Goal: Check status: Check status

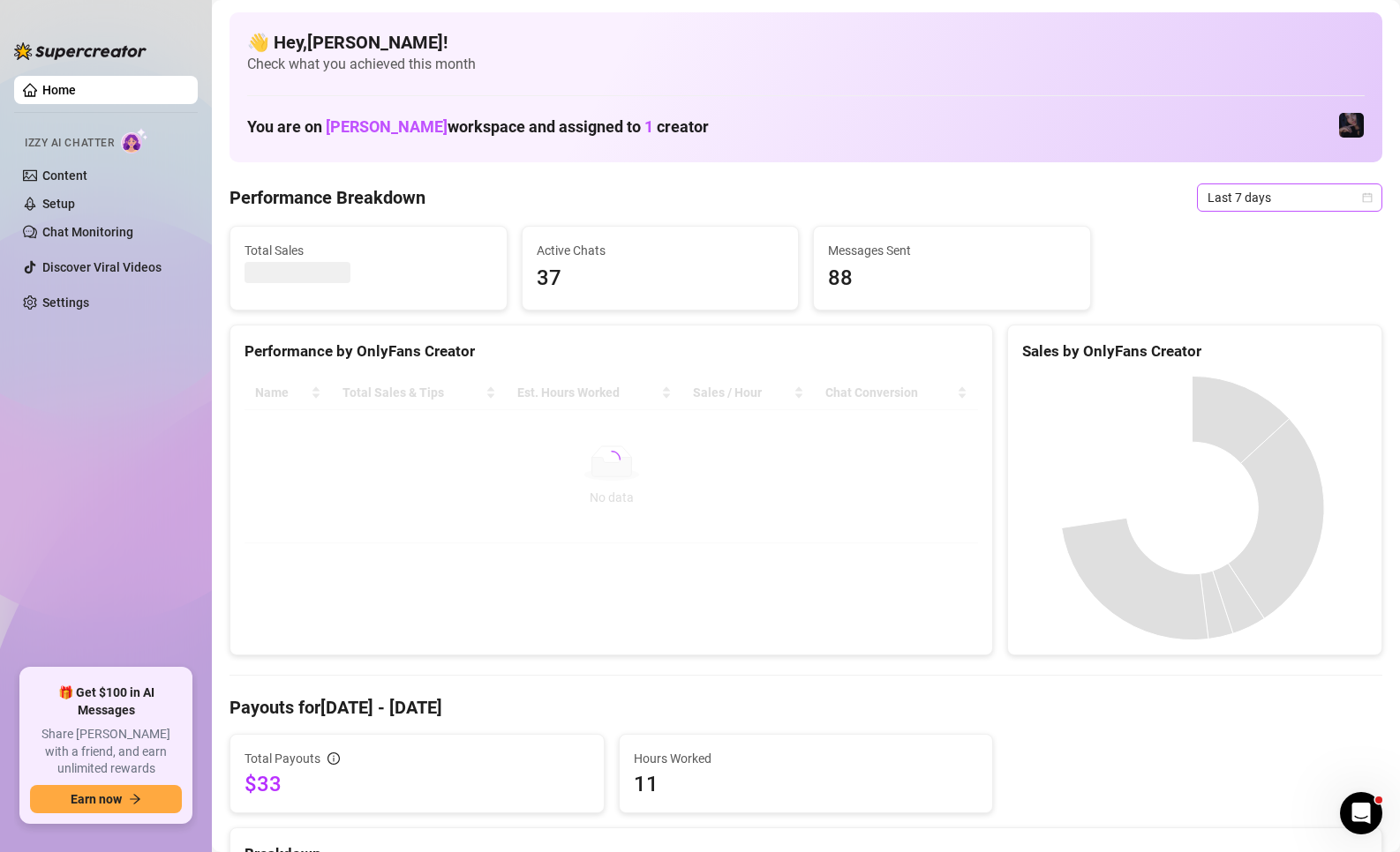
click at [1274, 197] on span "Last 7 days" at bounding box center [1290, 198] width 164 height 27
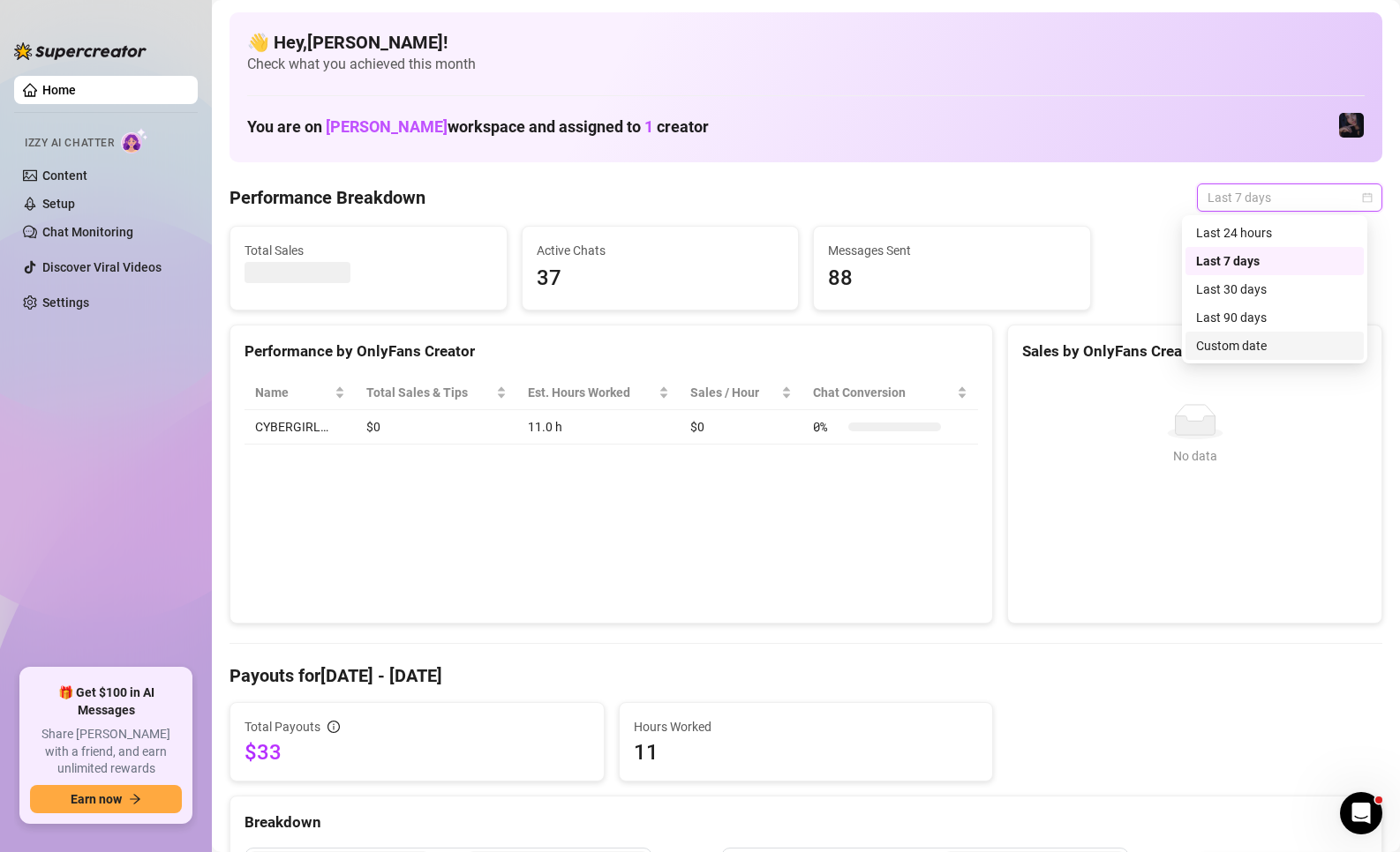
click at [1234, 354] on div "Custom date" at bounding box center [1274, 346] width 157 height 19
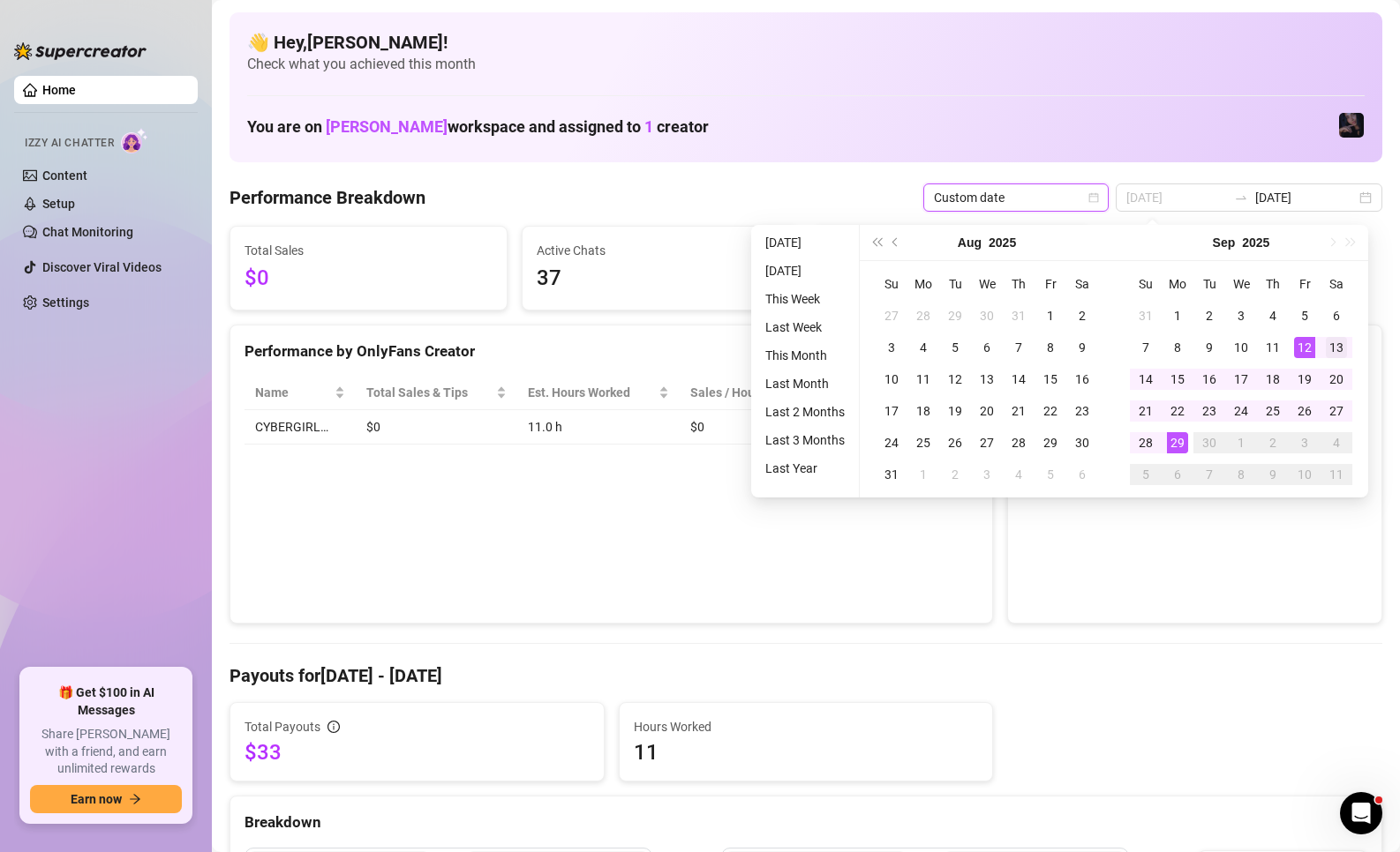
type input "[DATE]"
click at [1330, 350] on div "13" at bounding box center [1336, 347] width 21 height 21
type input "[DATE]"
click at [1184, 443] on div "29" at bounding box center [1177, 443] width 21 height 21
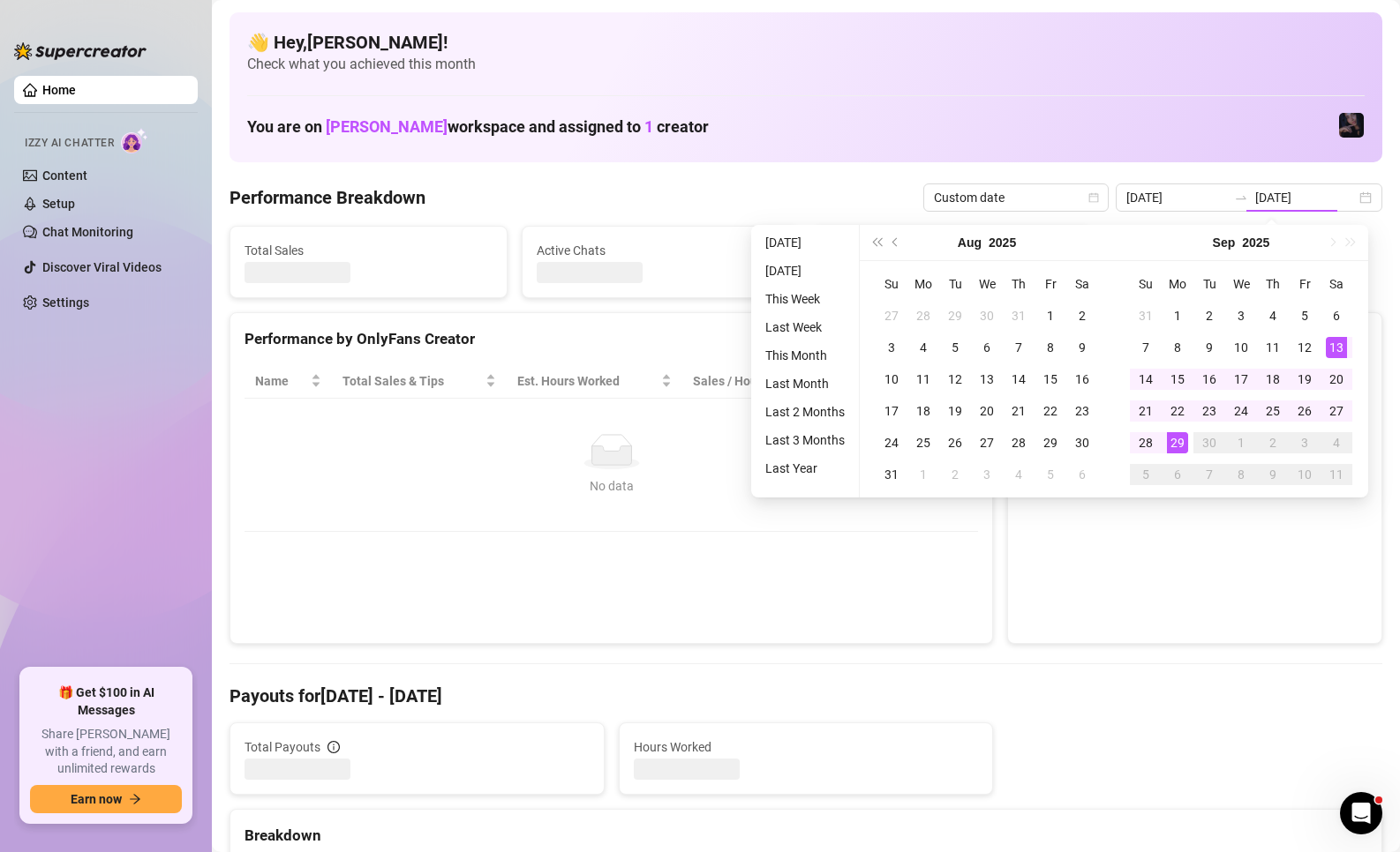
type input "[DATE]"
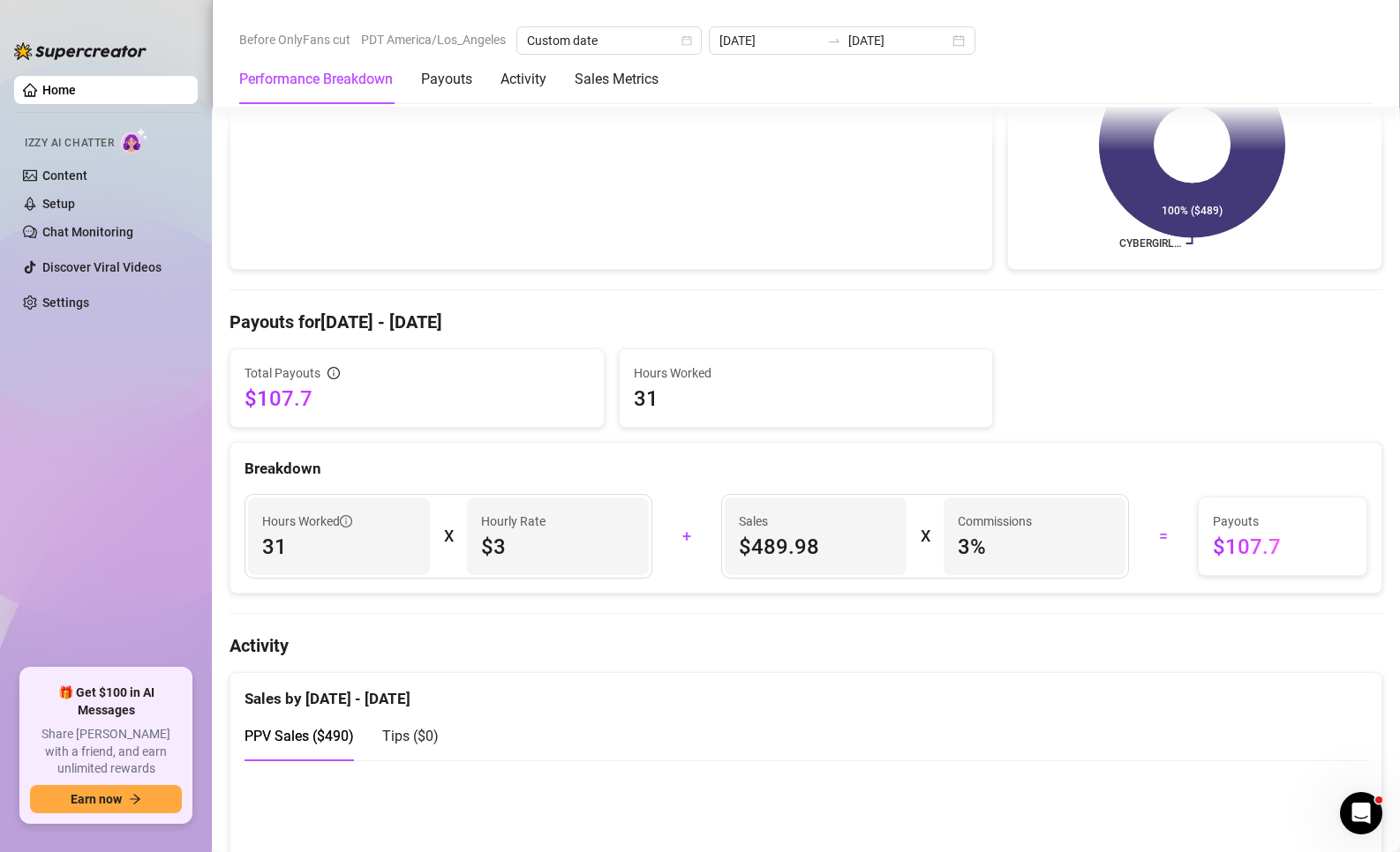
scroll to position [353, 0]
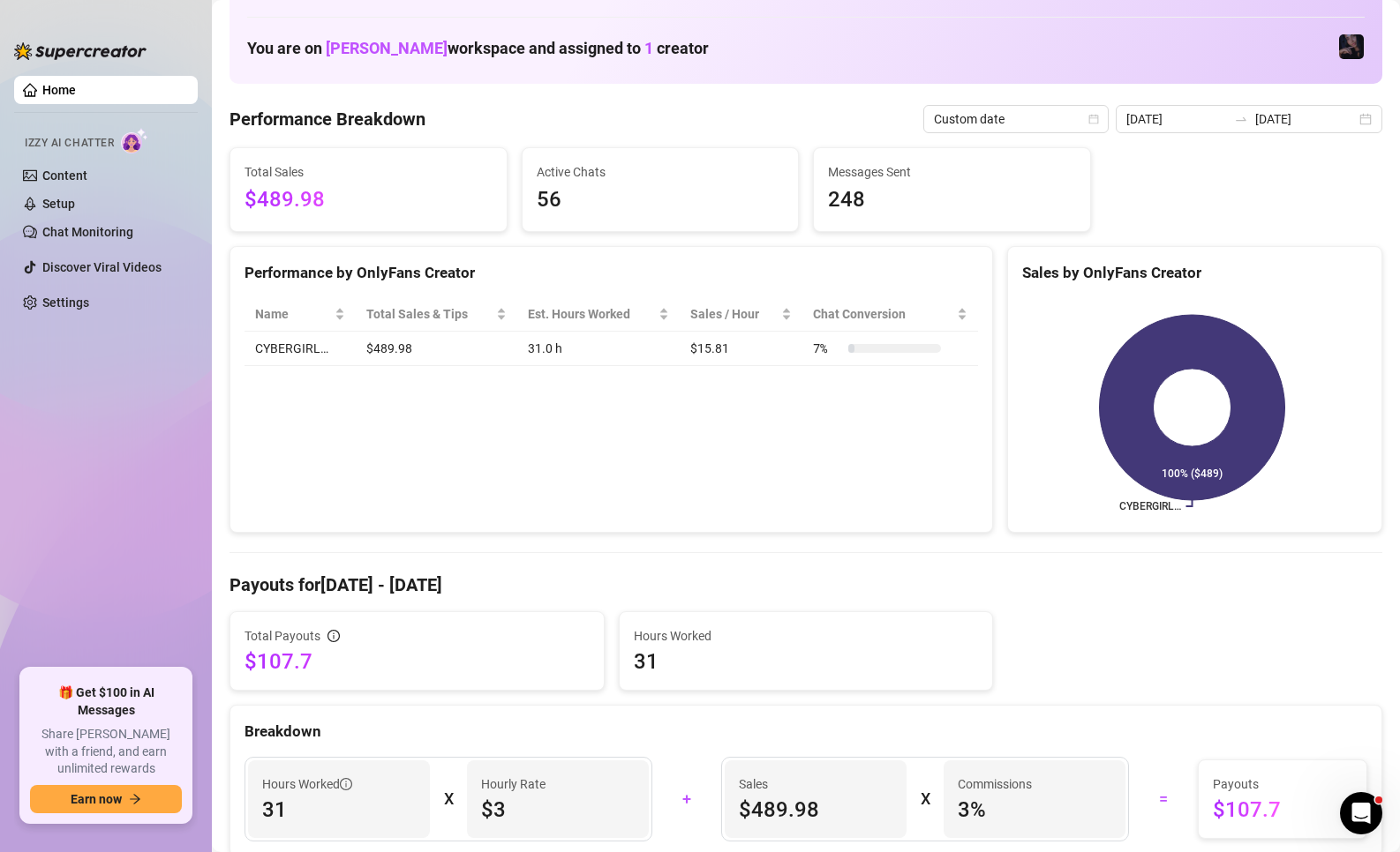
scroll to position [0, 0]
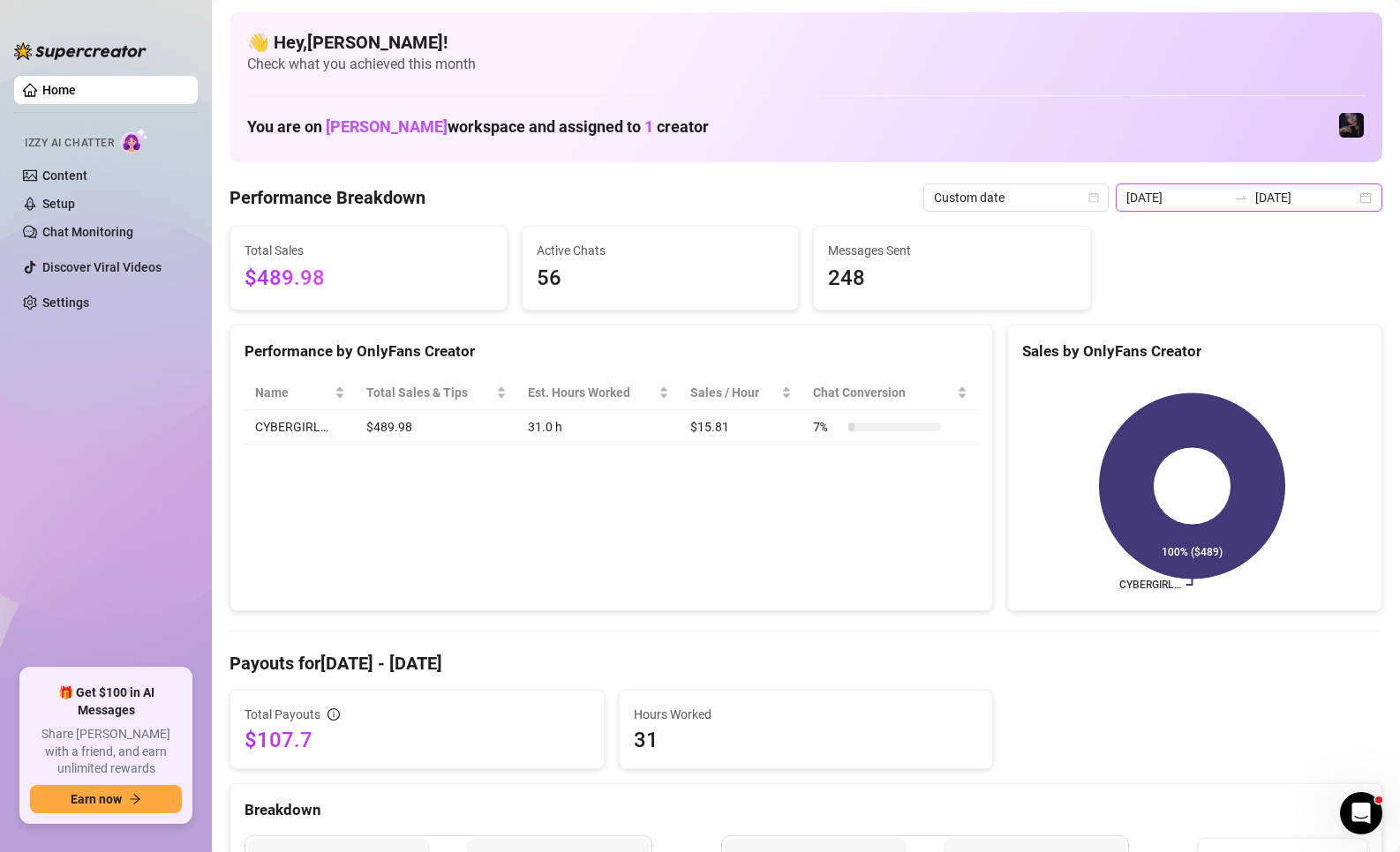
click at [1310, 194] on input "[DATE]" at bounding box center [1306, 197] width 101 height 19
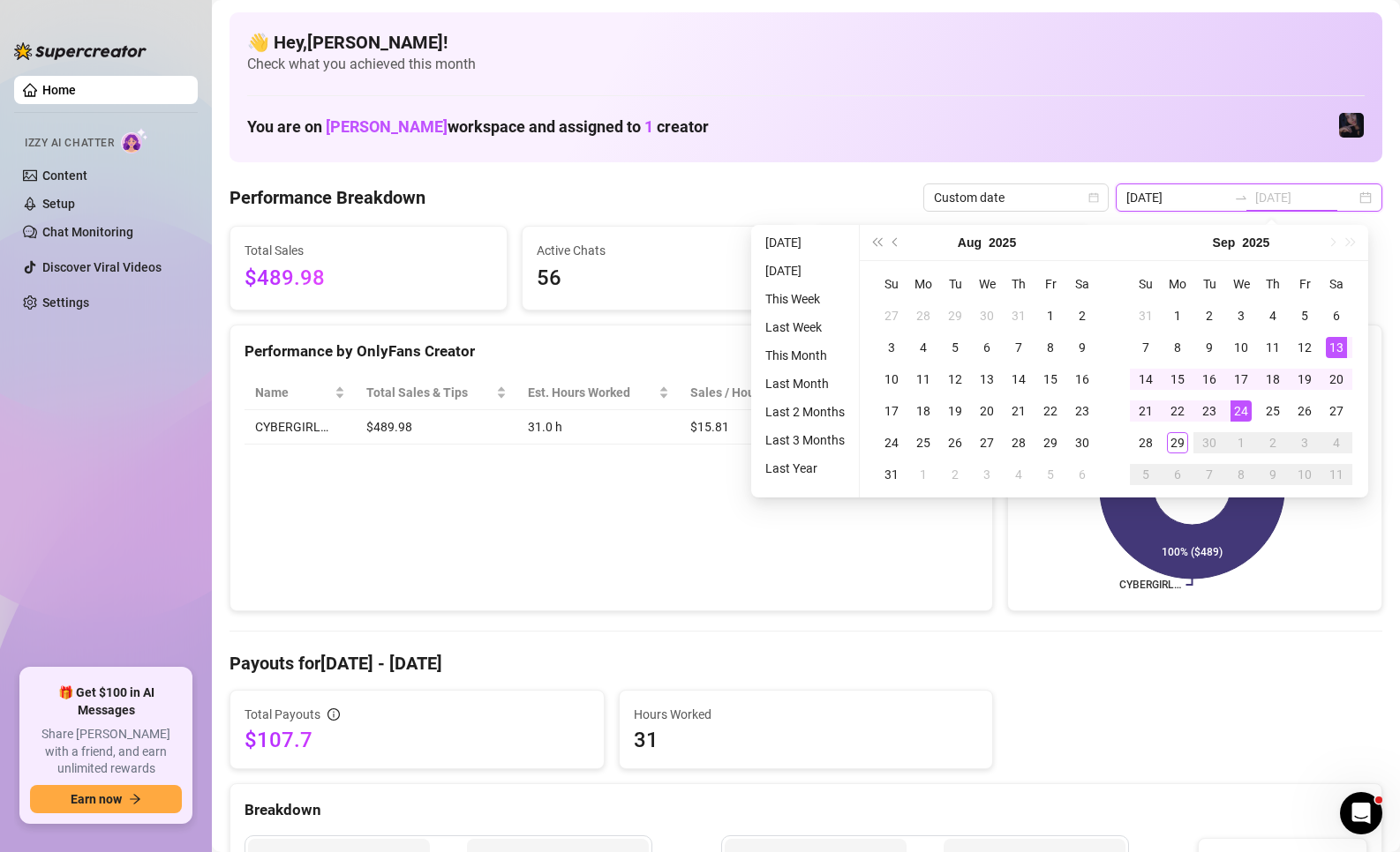
type input "[DATE]"
click at [1177, 453] on td "29" at bounding box center [1177, 443] width 31 height 31
click at [1176, 453] on td "29" at bounding box center [1177, 443] width 31 height 31
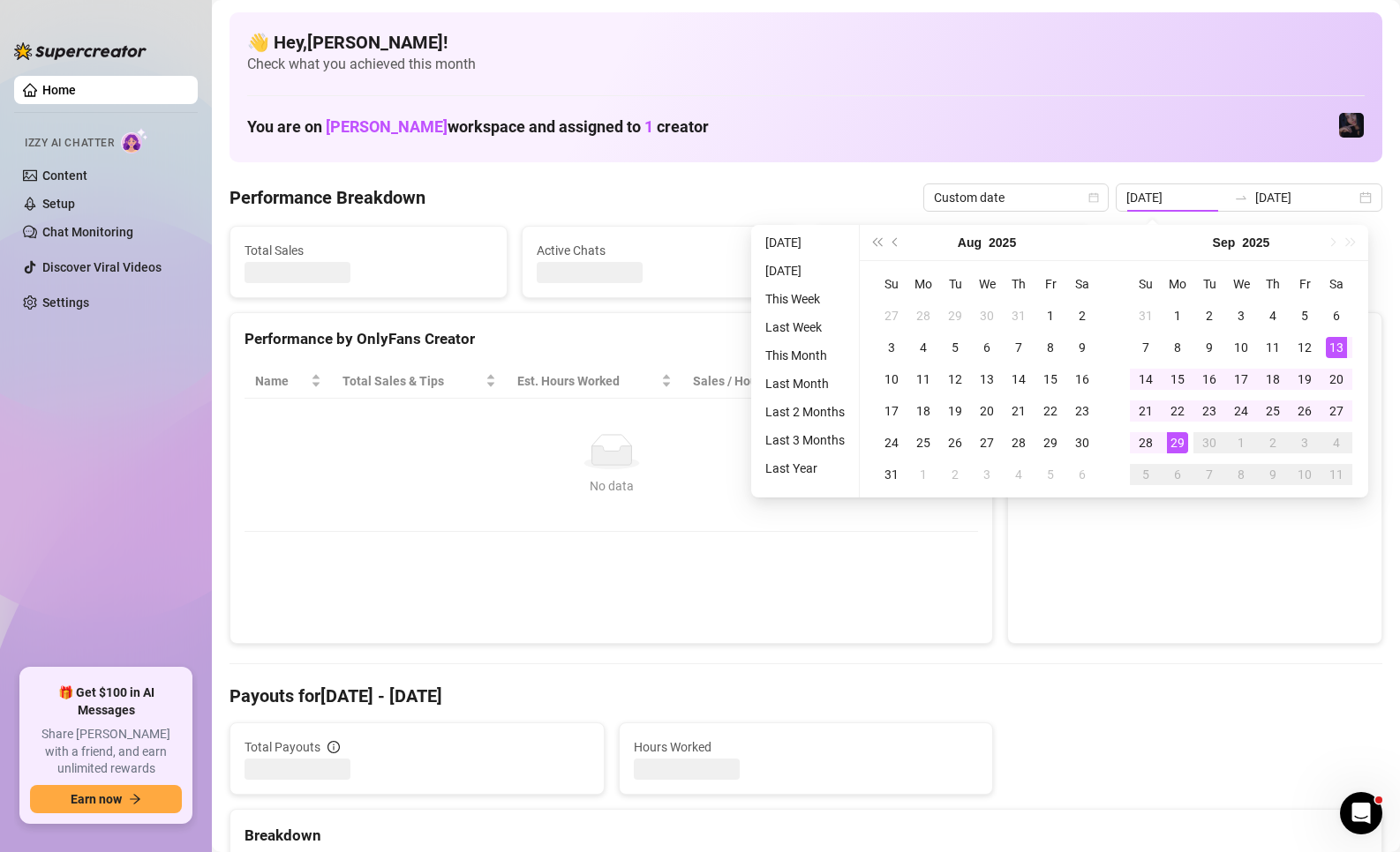
type input "[DATE]"
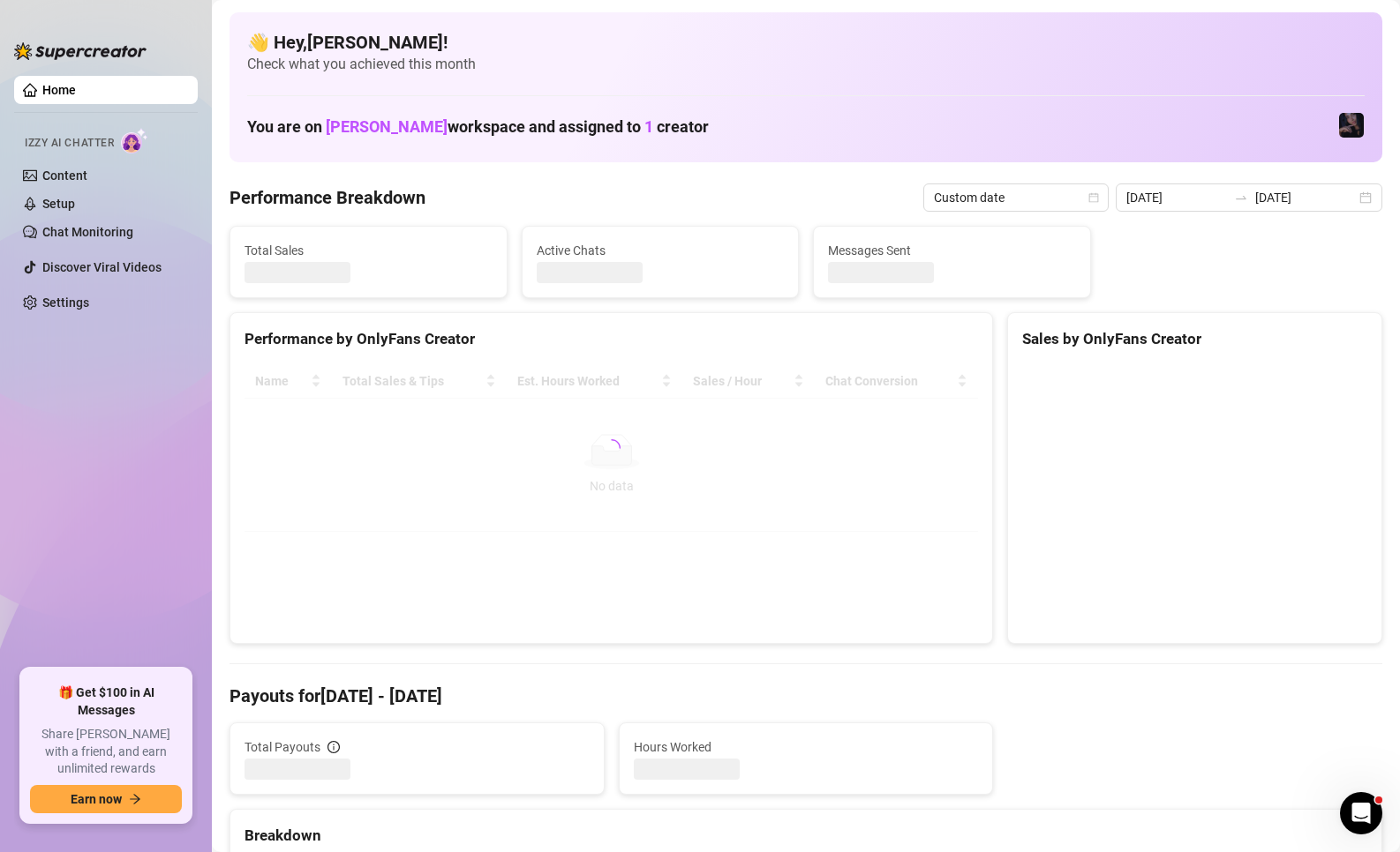
click at [983, 624] on div "Performance by OnlyFans Creator Name Total Sales & Tips Est. Hours Worked Sales…" at bounding box center [611, 478] width 764 height 332
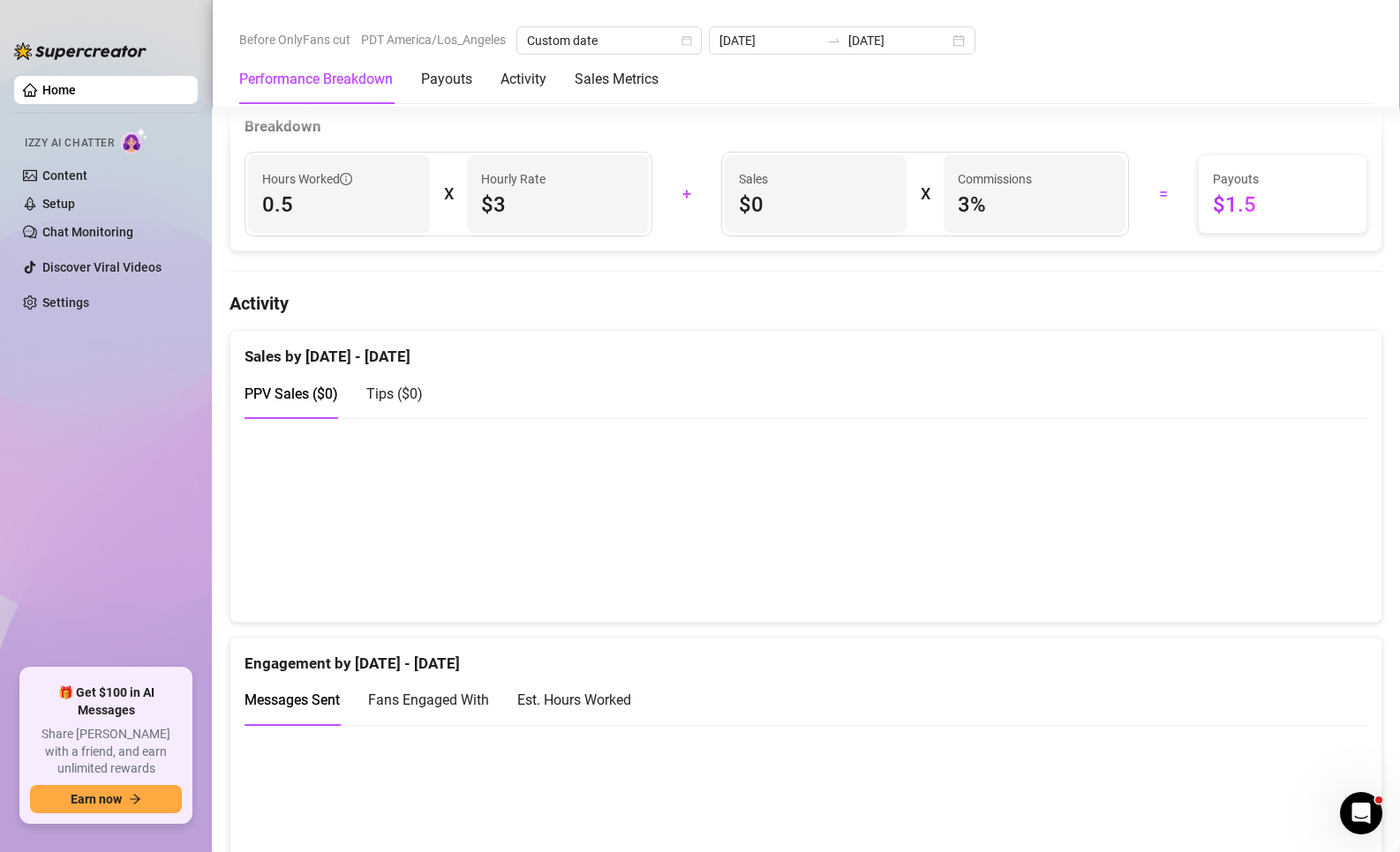
scroll to position [529, 0]
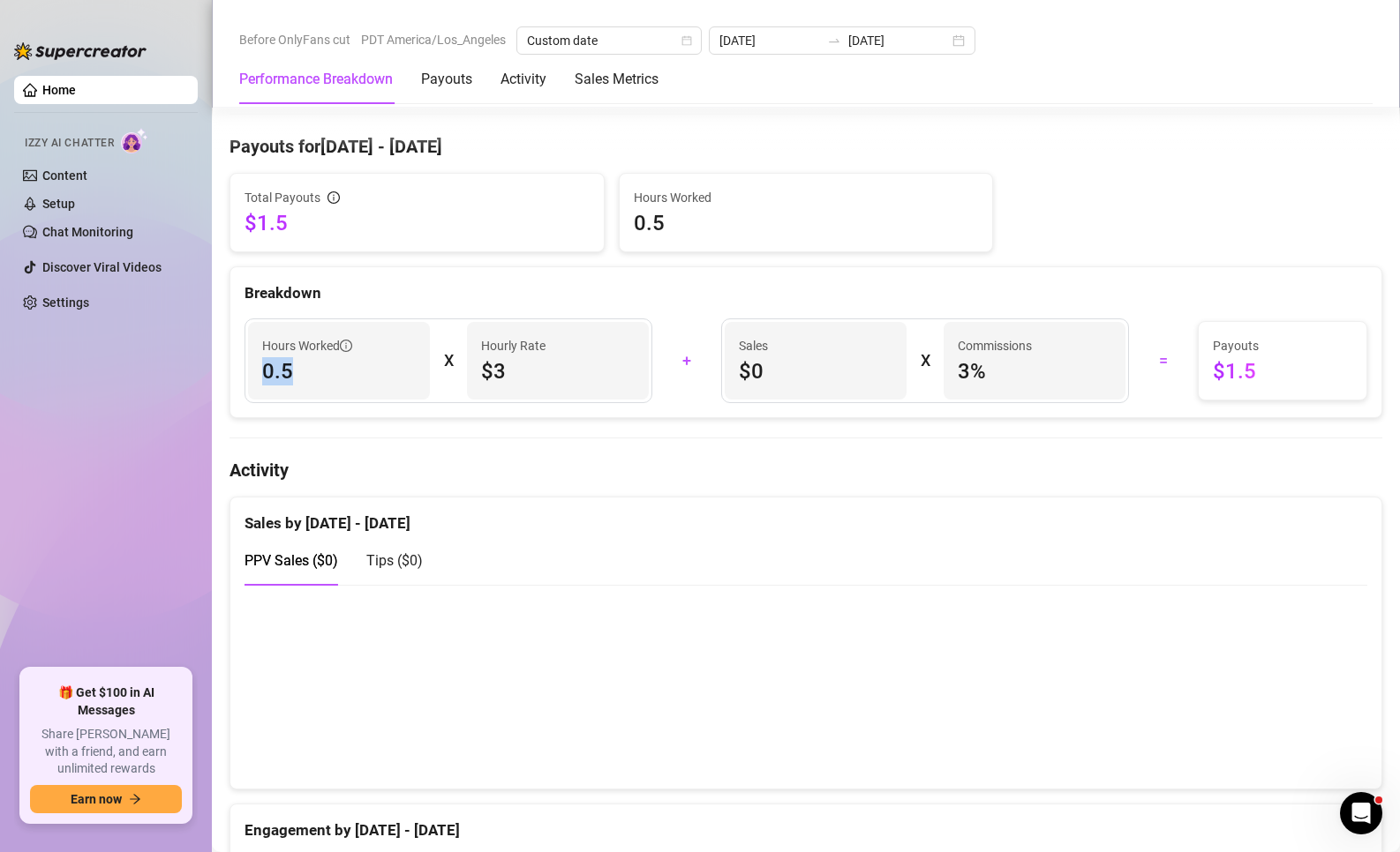
drag, startPoint x: 310, startPoint y: 368, endPoint x: 224, endPoint y: 378, distance: 86.6
click at [336, 380] on span "0.5" at bounding box center [338, 371] width 153 height 29
click at [487, 416] on div "Hours Worked 0.5 X Hourly Rate $3 + Sales $0 X Commissions 3 % = Payouts $1.5" at bounding box center [806, 361] width 1151 height 113
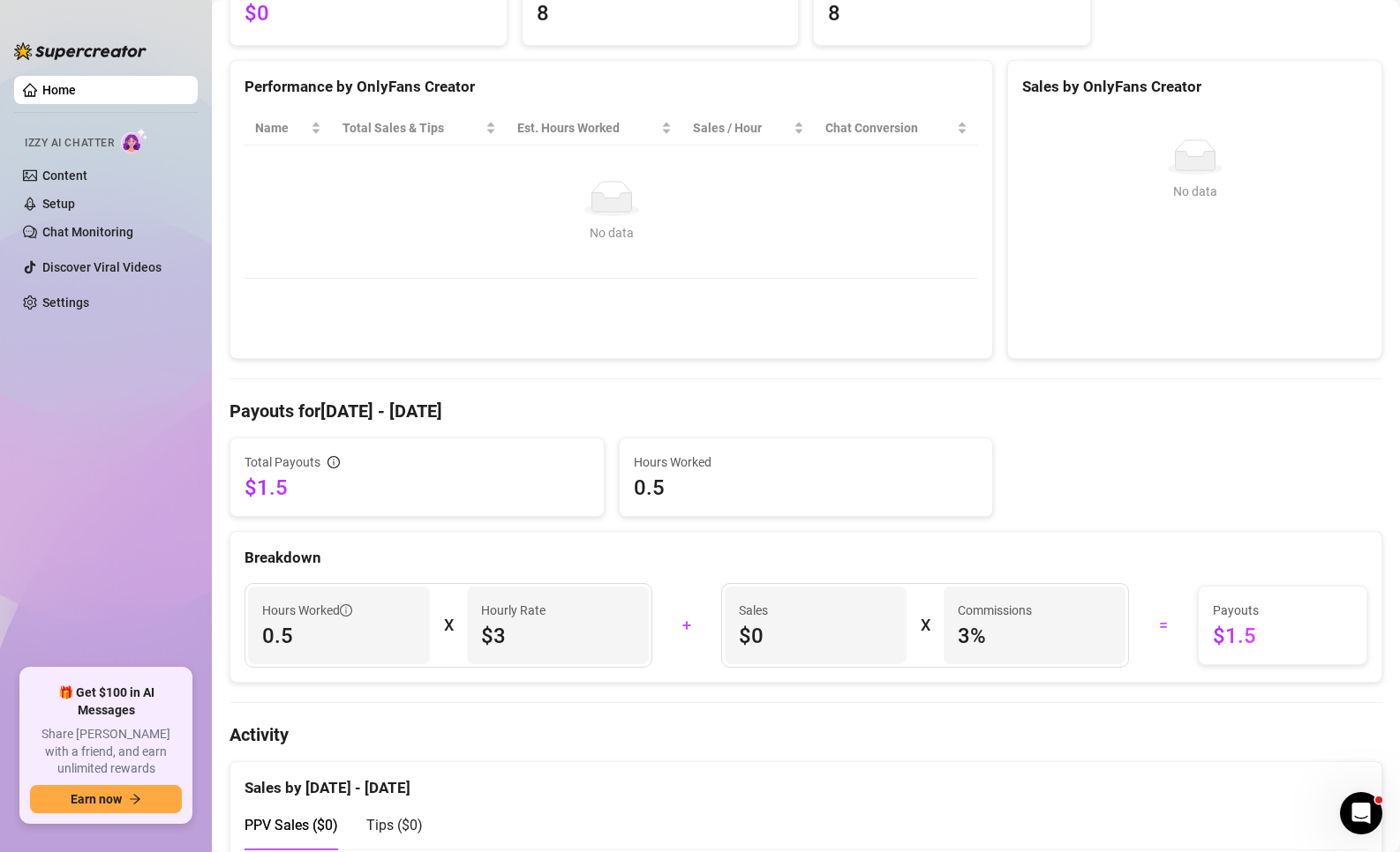
scroll to position [0, 0]
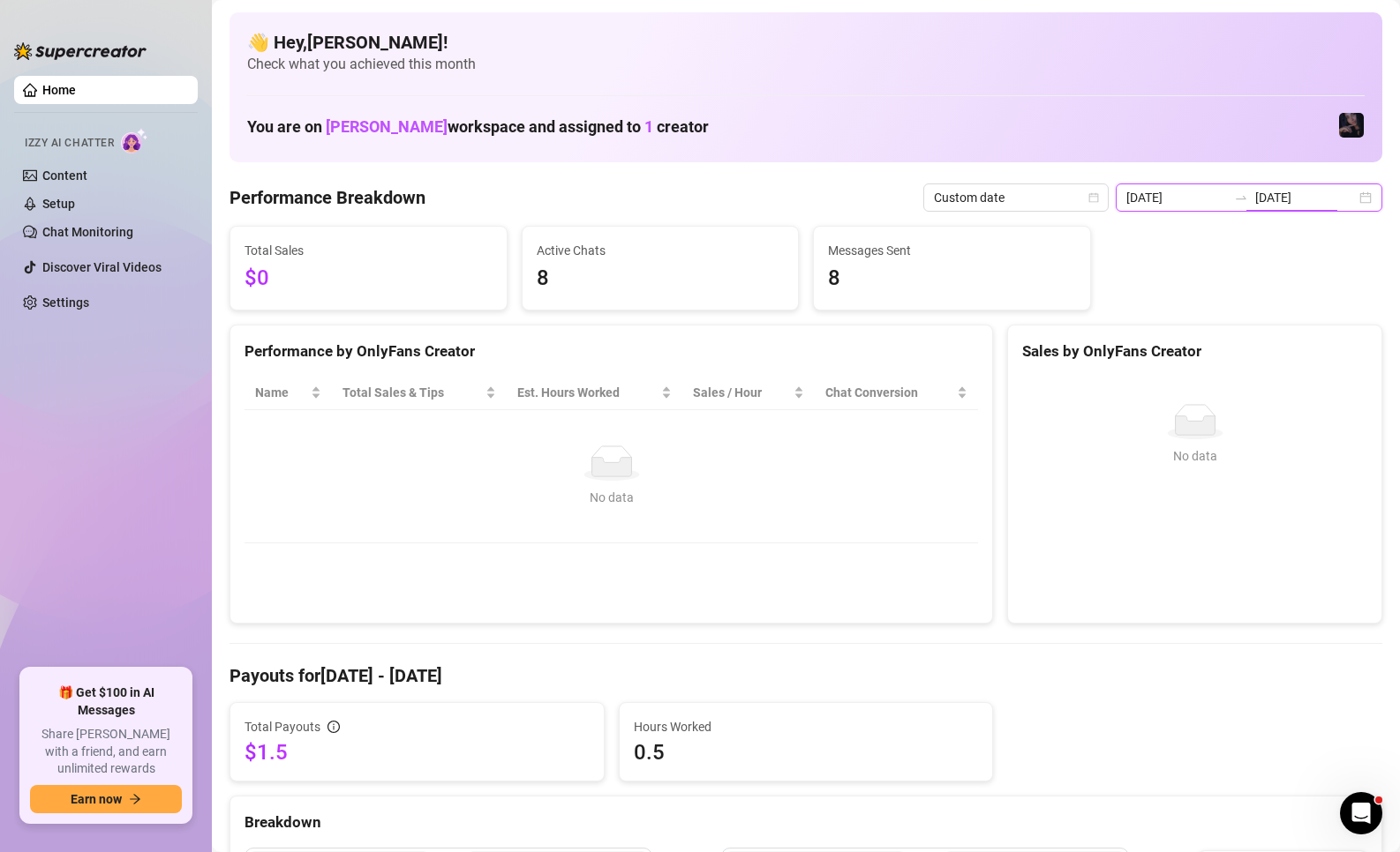
click at [1266, 197] on input "[DATE]" at bounding box center [1306, 197] width 101 height 19
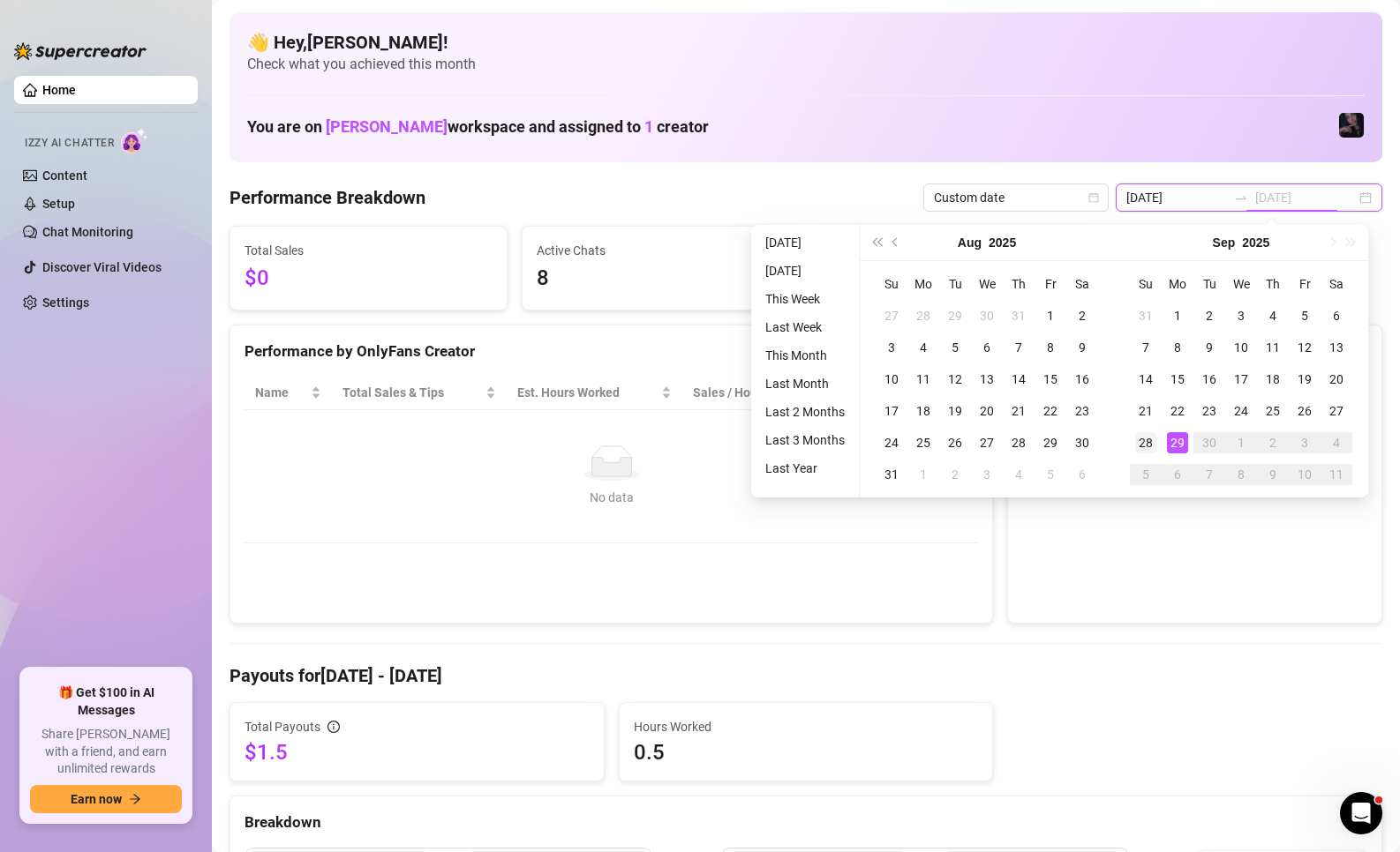
type input "[DATE]"
click at [1147, 438] on div "28" at bounding box center [1146, 443] width 21 height 21
click at [1144, 445] on div "28" at bounding box center [1146, 443] width 21 height 21
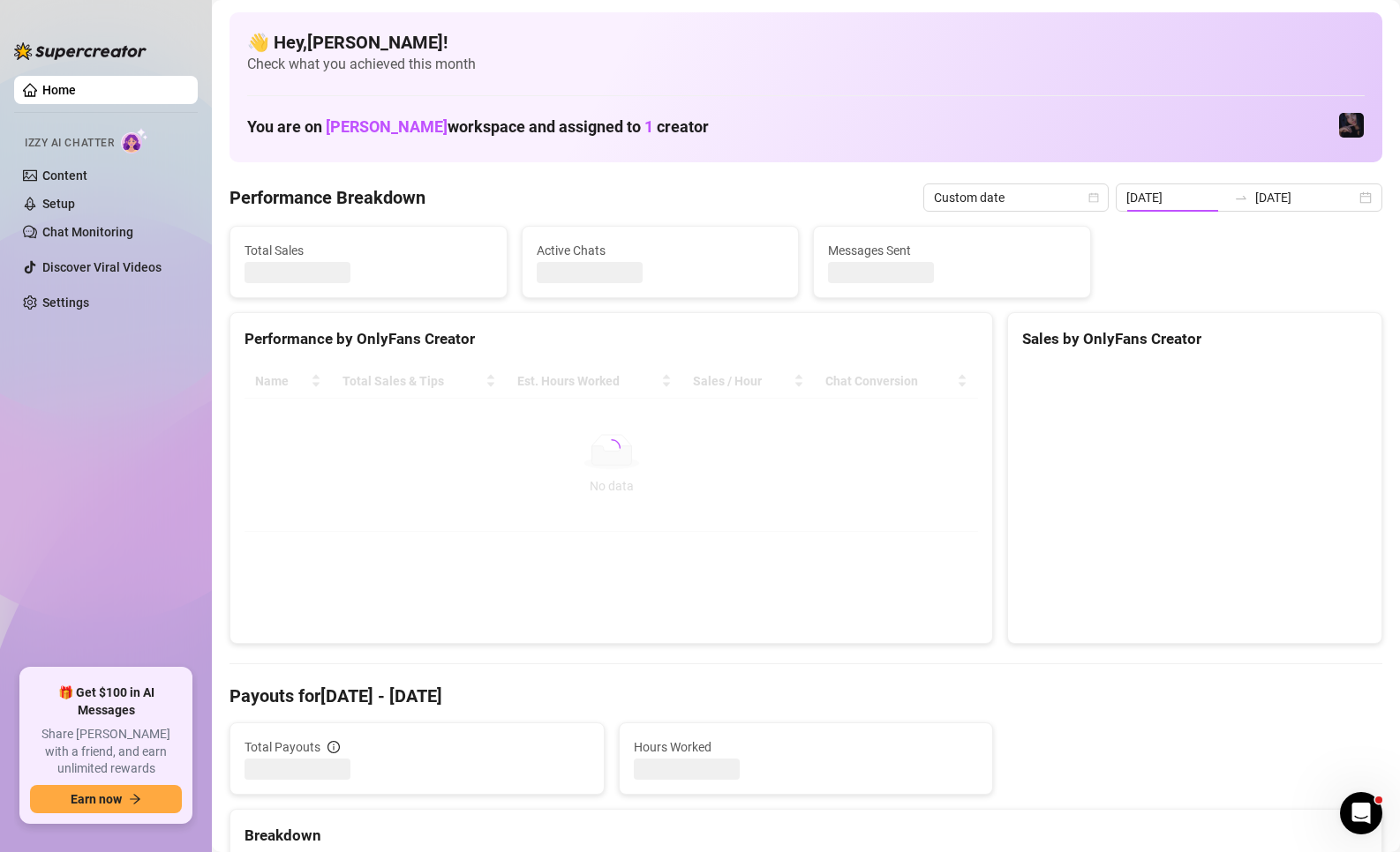
type input "[DATE]"
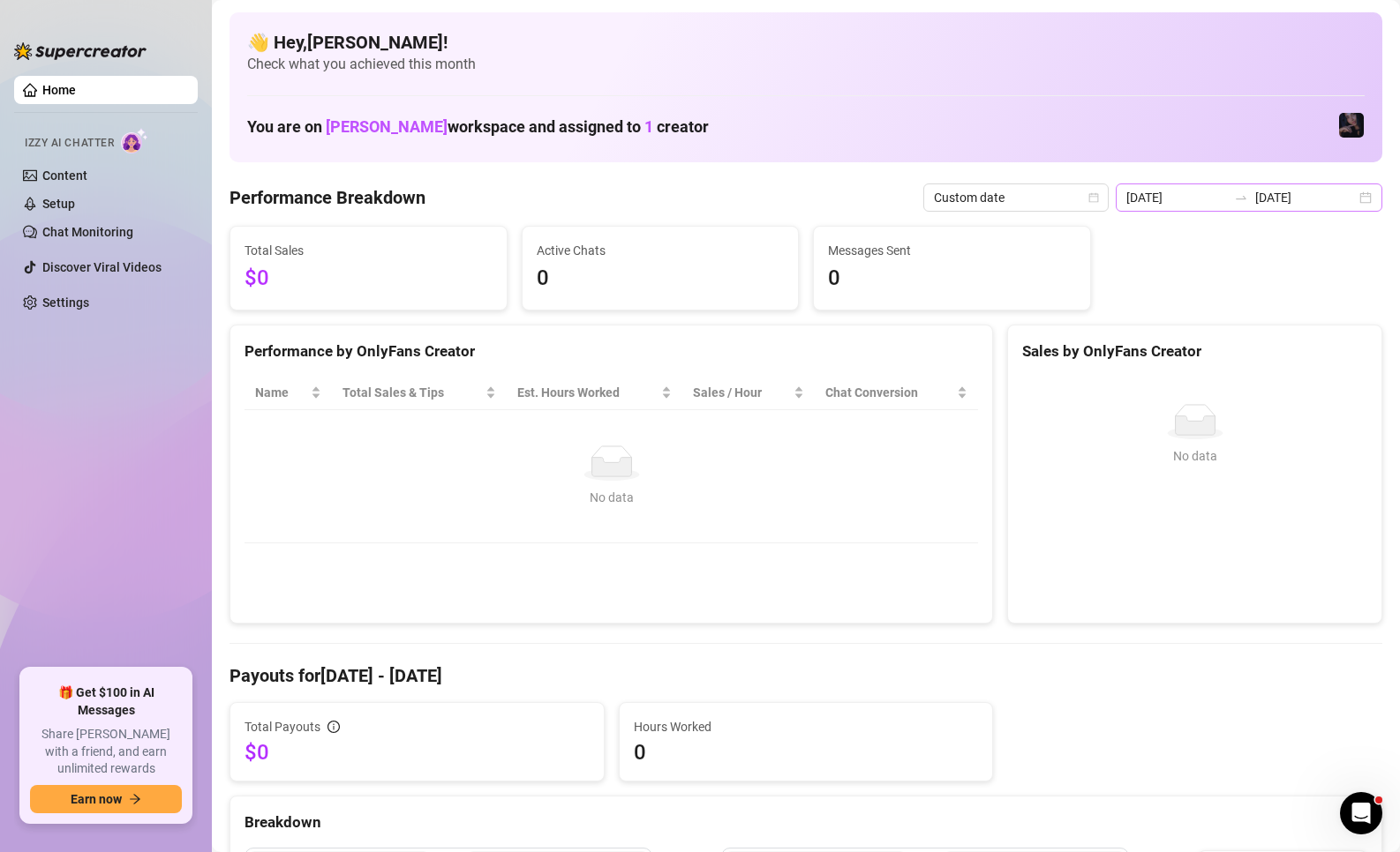
click at [1174, 208] on div "[DATE] [DATE]" at bounding box center [1250, 198] width 267 height 29
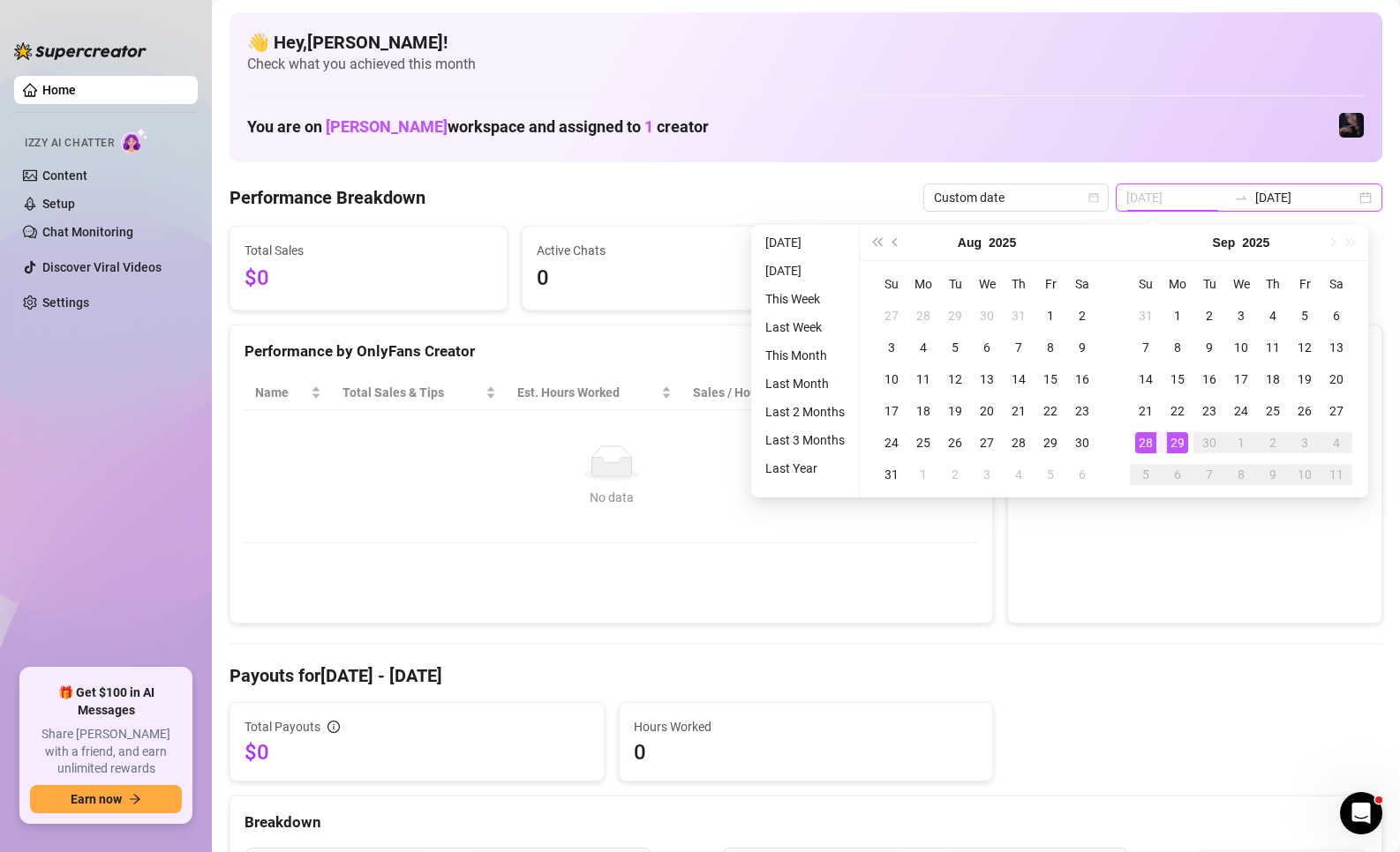
type input "[DATE]"
click at [1167, 450] on div "29" at bounding box center [1177, 443] width 21 height 21
click at [1167, 448] on div "29" at bounding box center [1177, 443] width 21 height 21
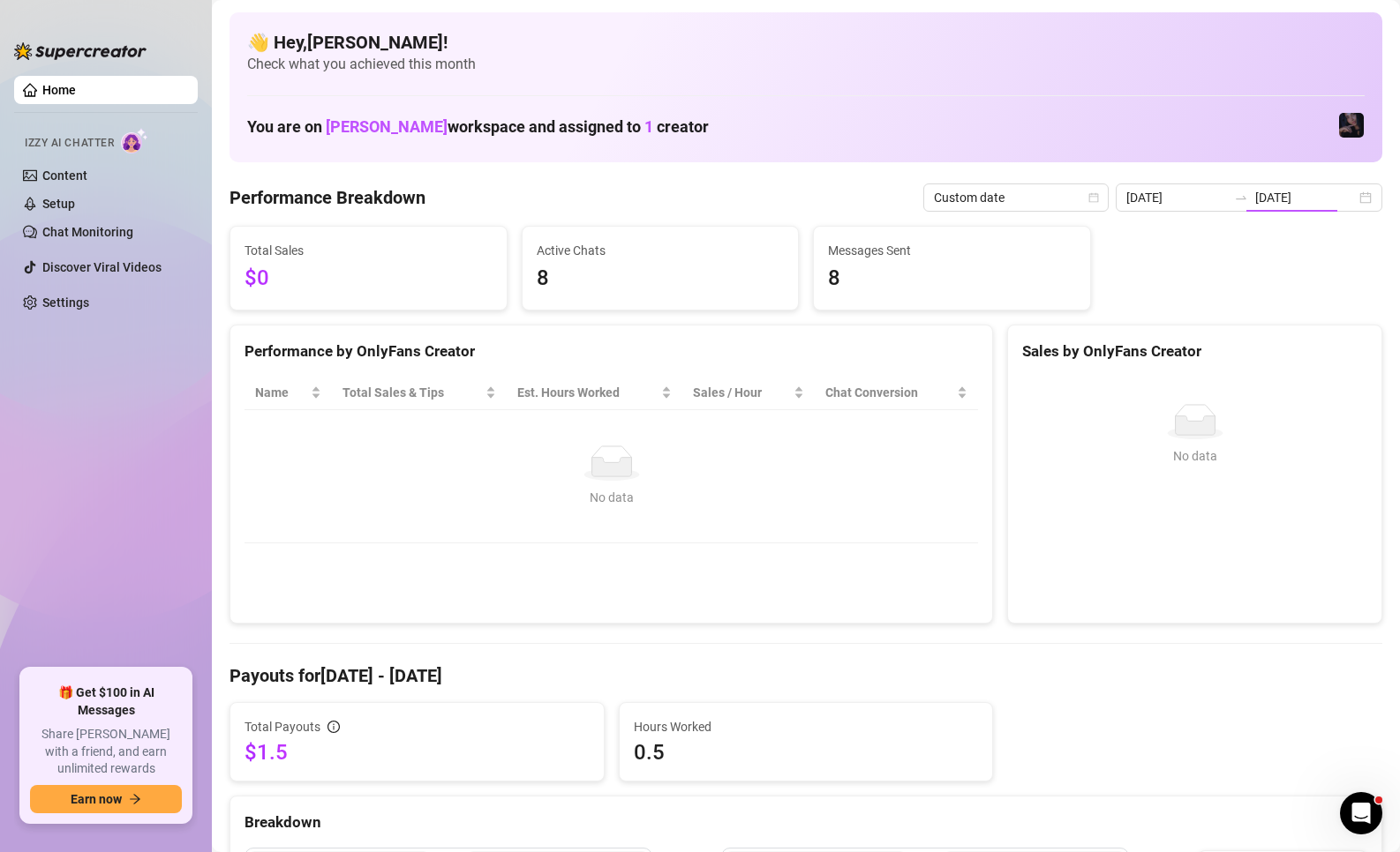
type input "[DATE]"
